Goal: Information Seeking & Learning: Learn about a topic

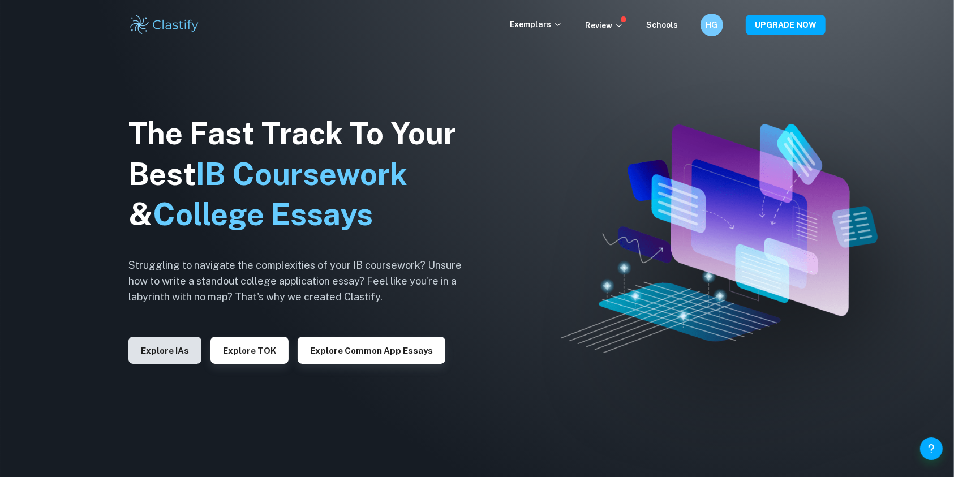
click at [157, 352] on button "Explore IAs" at bounding box center [164, 350] width 73 height 27
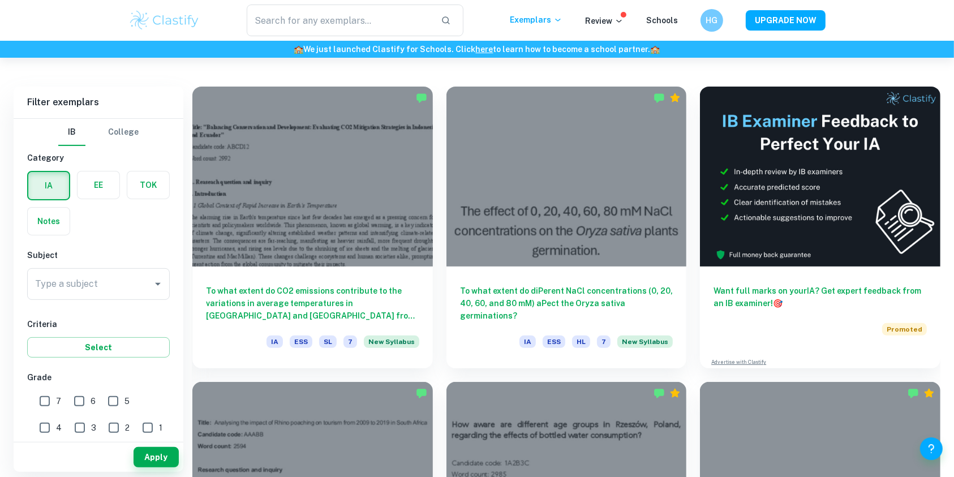
scroll to position [298, 0]
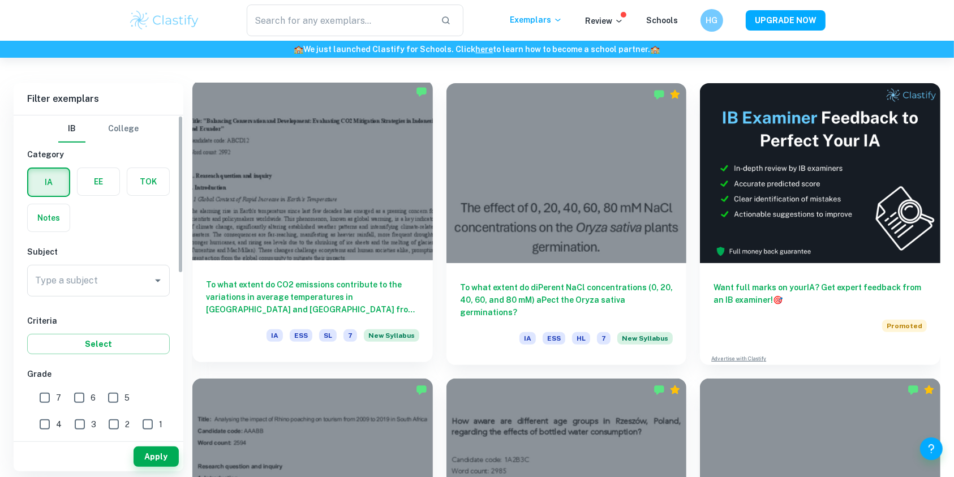
click at [323, 225] on div at bounding box center [312, 170] width 240 height 180
